Goal: Check status: Check status

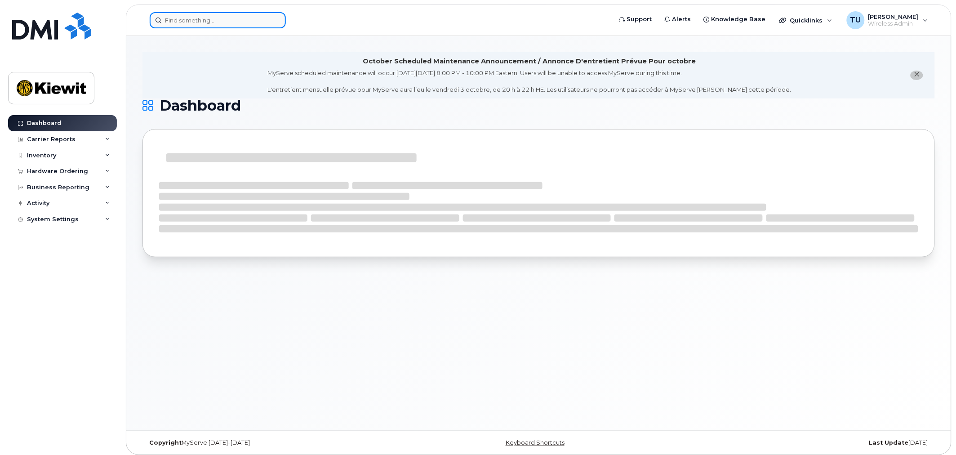
click at [168, 24] on input at bounding box center [218, 20] width 136 height 16
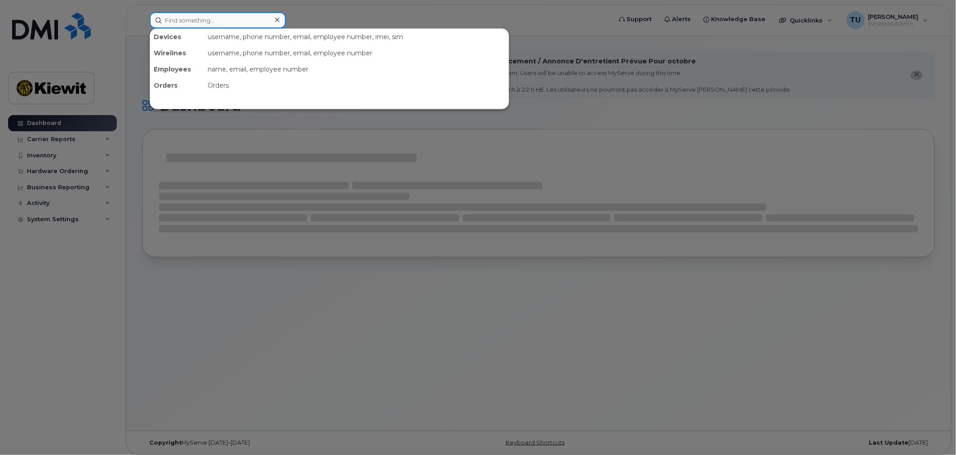
paste input "[TECHNICAL_ID]"
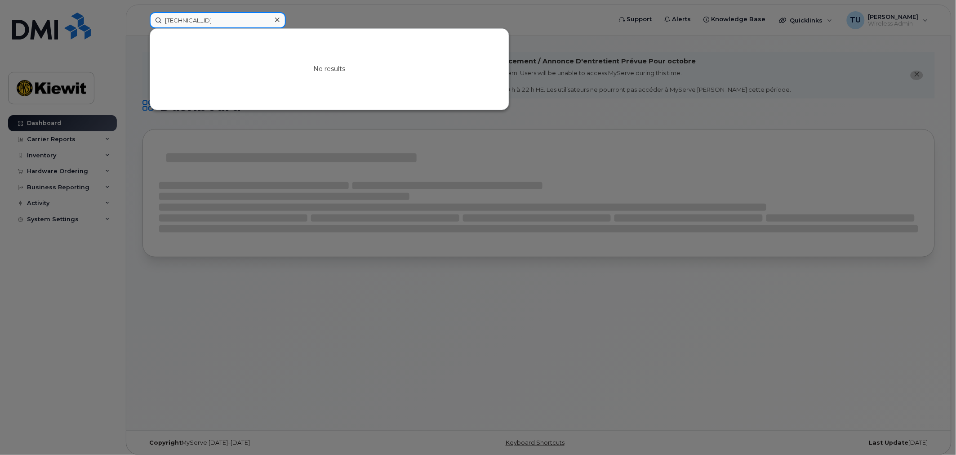
drag, startPoint x: 223, startPoint y: 21, endPoint x: 262, endPoint y: 18, distance: 38.8
click at [226, 21] on input "[TECHNICAL_ID]" at bounding box center [218, 20] width 136 height 16
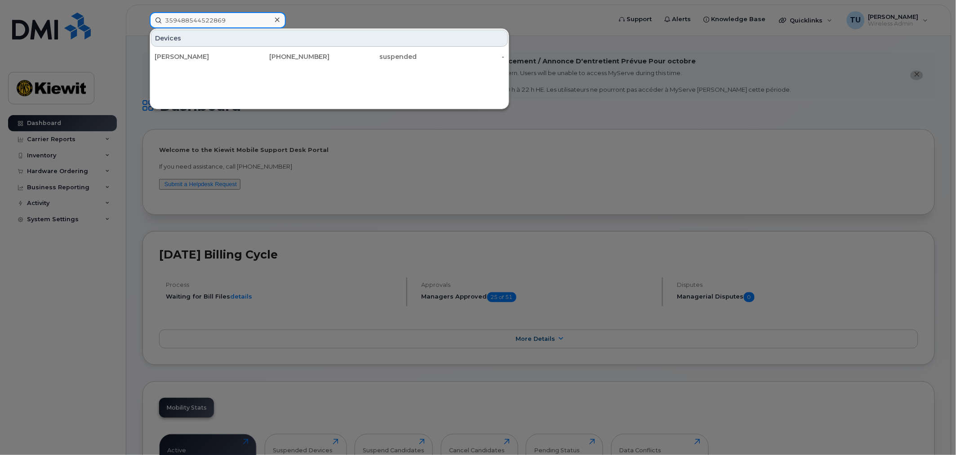
click at [235, 20] on input "359488544522869" at bounding box center [218, 20] width 136 height 16
paste input "320710 018626 5"
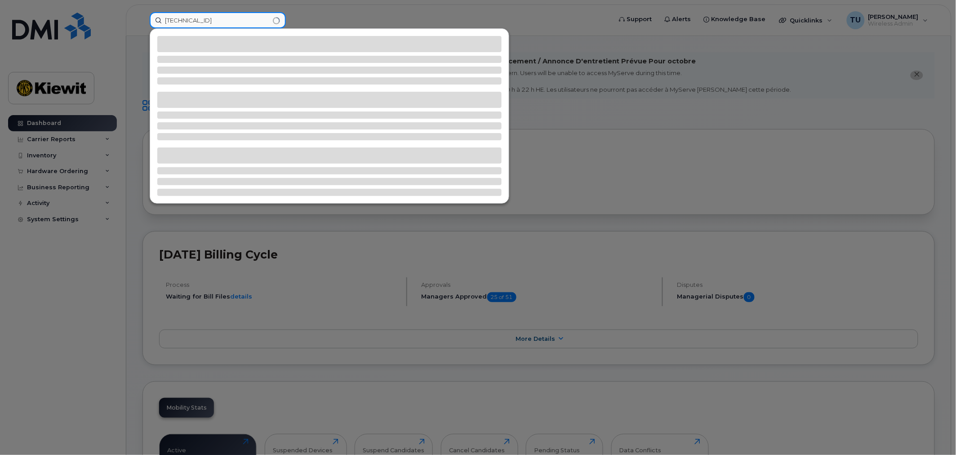
click at [227, 19] on input "35 320710 018626 5" at bounding box center [218, 20] width 136 height 16
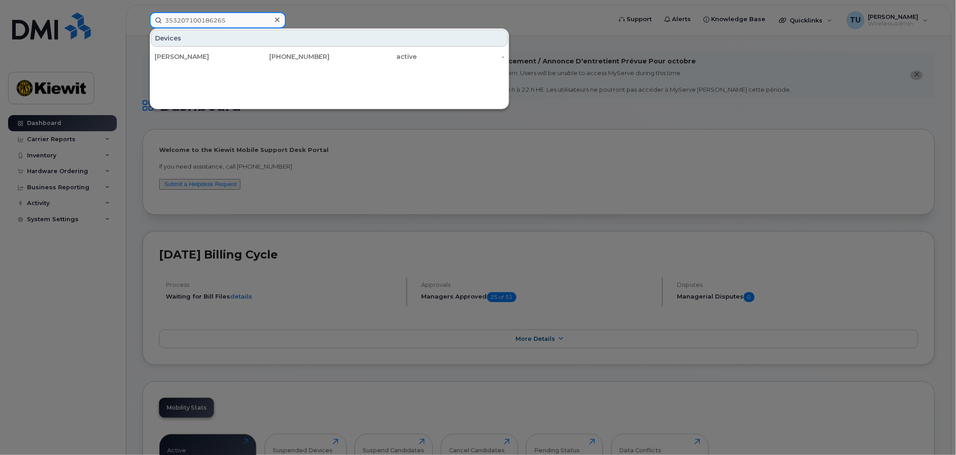
click at [249, 17] on input "353207100186265" at bounding box center [218, 20] width 136 height 16
drag, startPoint x: 450, startPoint y: 136, endPoint x: 397, endPoint y: 122, distance: 55.3
click at [451, 136] on div at bounding box center [478, 227] width 956 height 455
click at [189, 18] on input "353207100186265" at bounding box center [218, 20] width 136 height 16
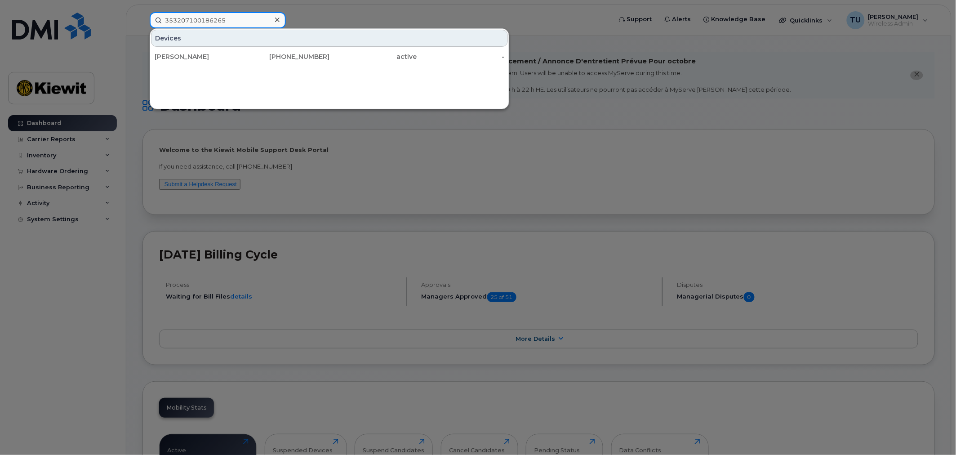
click at [189, 18] on input "353207100186265" at bounding box center [218, 20] width 136 height 16
type input "518775988"
click at [173, 65] on div "MORGAN ROCKWELL 518 - 775 - 988 2 active -" at bounding box center [329, 57] width 359 height 18
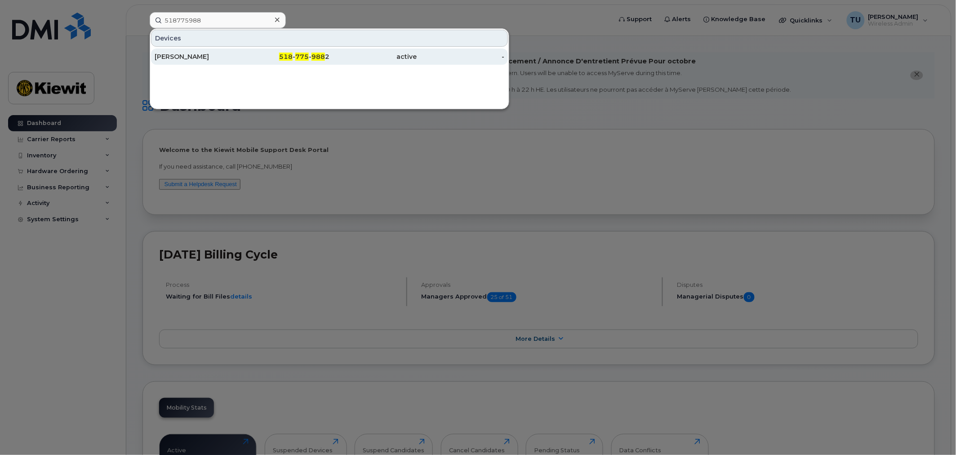
click at [176, 59] on div "[PERSON_NAME]" at bounding box center [199, 56] width 88 height 9
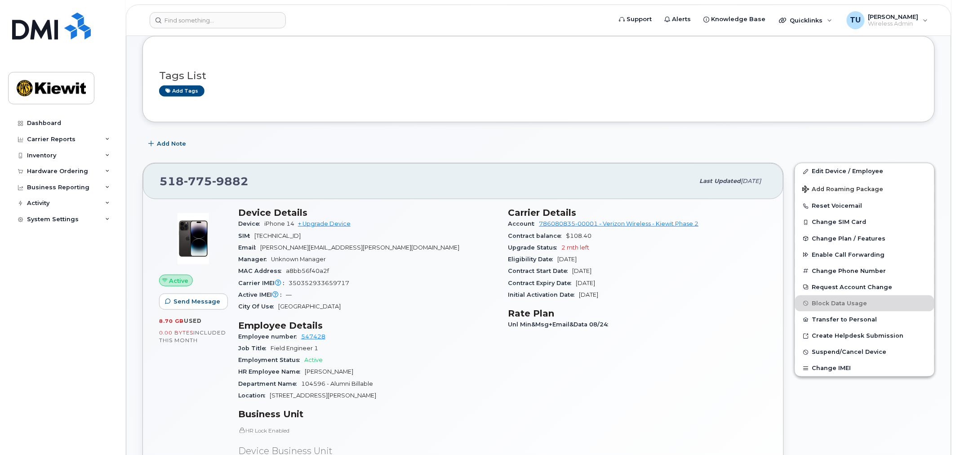
scroll to position [200, 0]
